Goal: Task Accomplishment & Management: Manage account settings

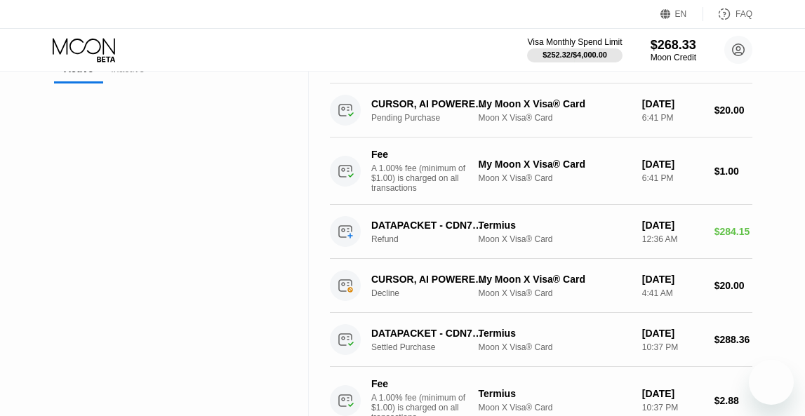
click at [83, 48] on icon at bounding box center [85, 50] width 65 height 25
click at [91, 47] on icon at bounding box center [85, 50] width 65 height 25
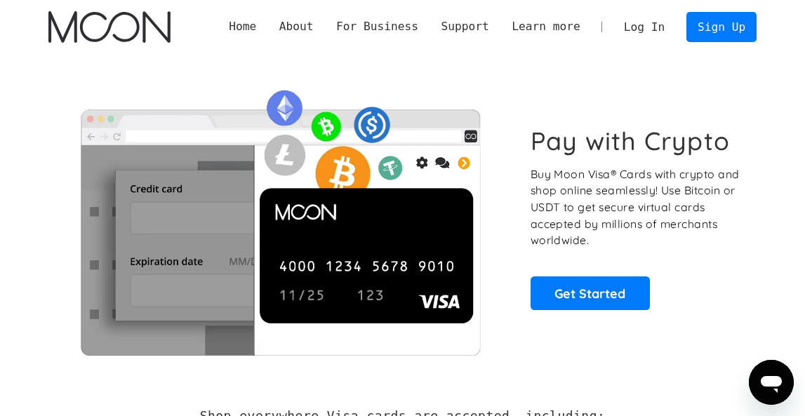
click at [643, 21] on link "Log In" at bounding box center [644, 27] width 64 height 29
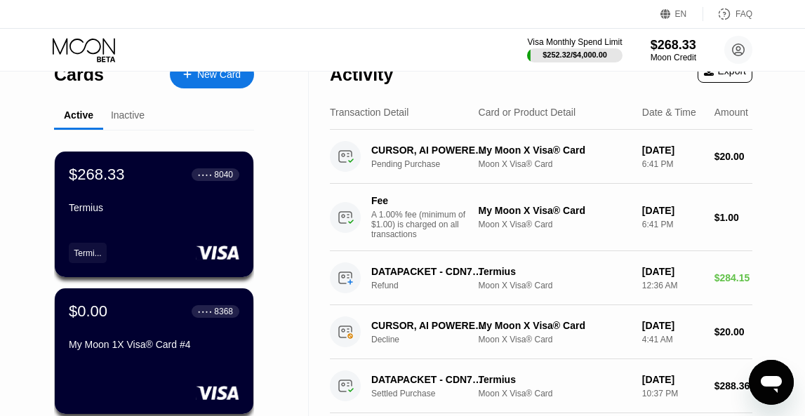
scroll to position [22, 0]
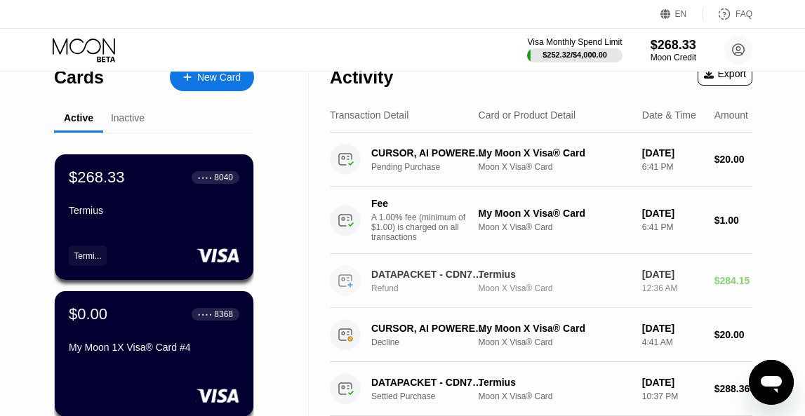
click at [426, 280] on div "DATAPACKET - CDN77 [GEOGRAPHIC_DATA] [GEOGRAPHIC_DATA]" at bounding box center [428, 274] width 115 height 11
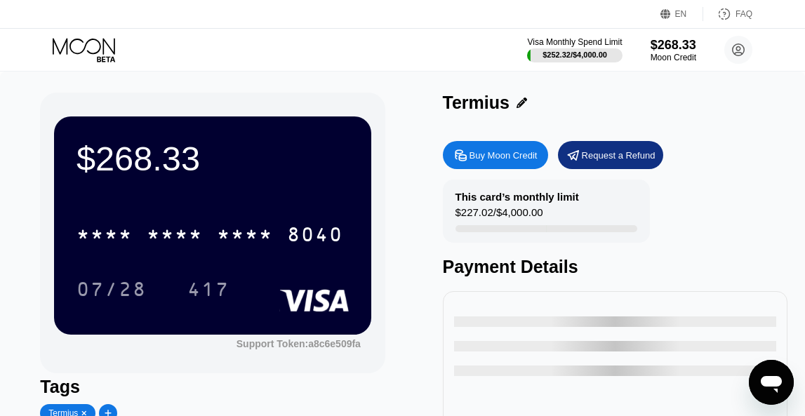
click at [112, 50] on icon at bounding box center [84, 46] width 62 height 16
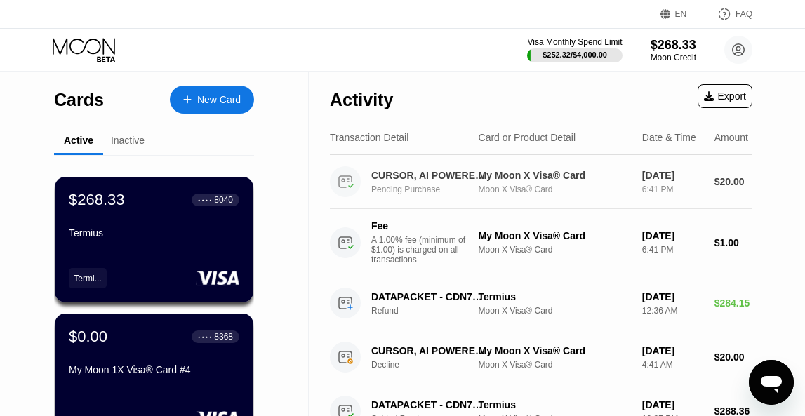
click at [469, 190] on div "Pending Purchase" at bounding box center [433, 190] width 124 height 10
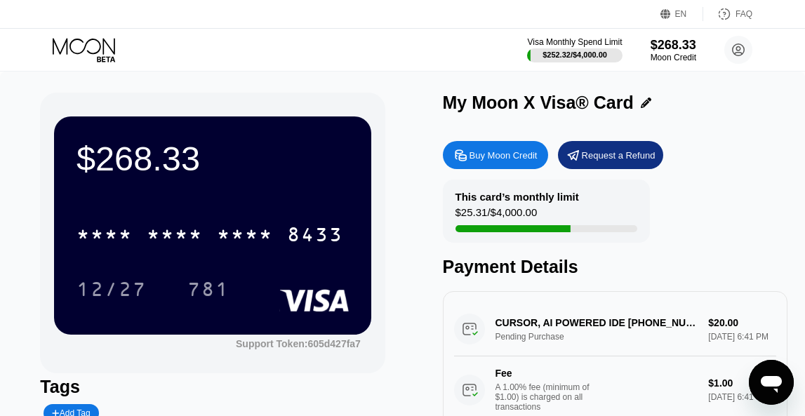
click at [71, 34] on div "Visa Monthly Spend Limit $252.32 / $4,000.00 $268.33 Moon Credit justchilllguy@…" at bounding box center [402, 50] width 805 height 42
click at [81, 35] on div "Visa Monthly Spend Limit $252.32 / $4,000.00 $268.33 Moon Credit justchilllguy@…" at bounding box center [402, 50] width 805 height 42
click at [86, 44] on icon at bounding box center [85, 50] width 65 height 25
